Goal: Task Accomplishment & Management: Complete application form

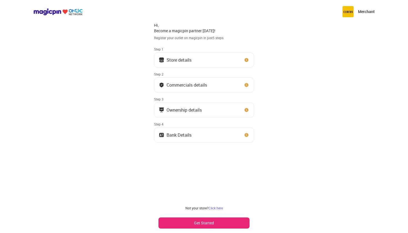
click at [209, 61] on button "Store details" at bounding box center [204, 60] width 100 height 15
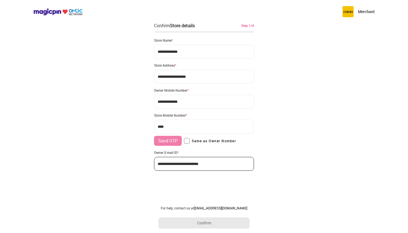
type input "**********"
drag, startPoint x: 198, startPoint y: 78, endPoint x: 156, endPoint y: 77, distance: 42.2
click at [156, 77] on input "**********" at bounding box center [204, 77] width 100 height 14
type input "**********"
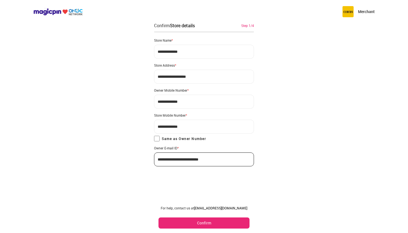
click at [183, 222] on button "Confirm" at bounding box center [204, 223] width 91 height 11
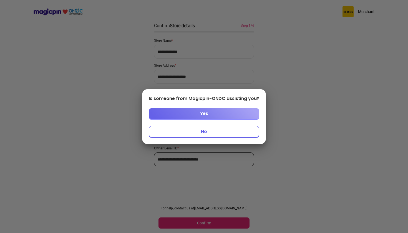
click at [192, 132] on button "No" at bounding box center [204, 132] width 111 height 12
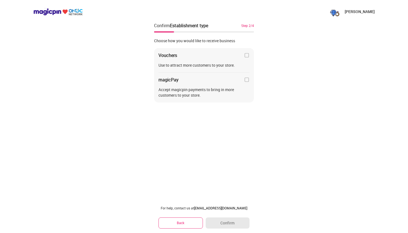
click at [243, 56] on div "Vouchers" at bounding box center [204, 56] width 91 height 6
click at [246, 55] on img at bounding box center [247, 56] width 6 height 6
click at [219, 222] on button "Confirm" at bounding box center [228, 223] width 44 height 11
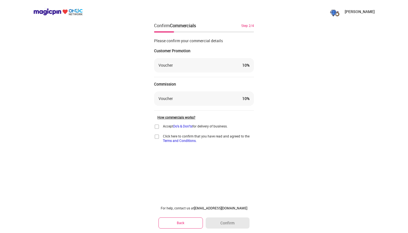
click at [247, 66] on div "10 %" at bounding box center [246, 66] width 7 height 6
click at [240, 64] on div "Voucher 10 %" at bounding box center [204, 66] width 91 height 6
click at [203, 64] on div "Voucher 10 %" at bounding box center [204, 66] width 91 height 6
click at [175, 62] on div "Voucher 10 %" at bounding box center [204, 65] width 100 height 14
click at [173, 101] on div "Voucher" at bounding box center [166, 99] width 14 height 6
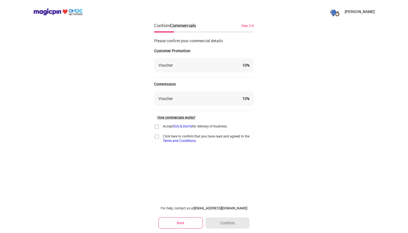
click at [339, 11] on img at bounding box center [334, 11] width 11 height 11
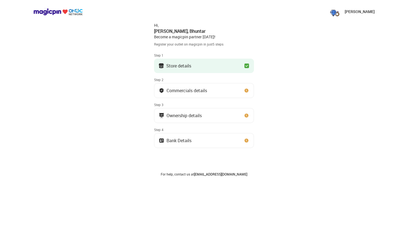
click at [349, 15] on div "[PERSON_NAME]" at bounding box center [352, 11] width 46 height 11
click at [349, 14] on p "[PERSON_NAME]" at bounding box center [360, 12] width 30 height 6
